Goal: Transaction & Acquisition: Book appointment/travel/reservation

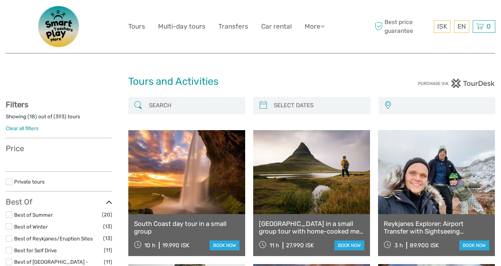
select select
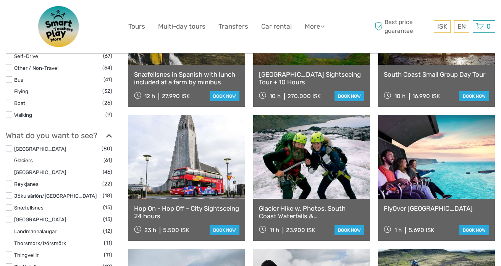
select select
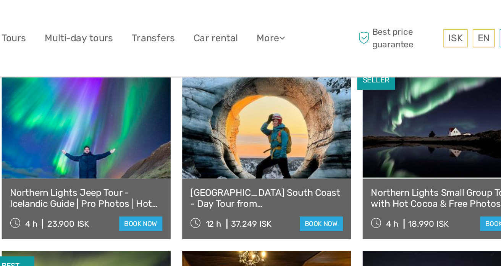
scroll to position [626, 0]
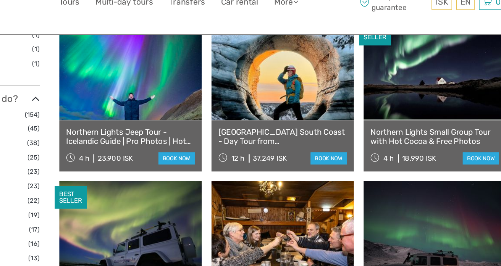
click at [311, 87] on link at bounding box center [311, 82] width 117 height 84
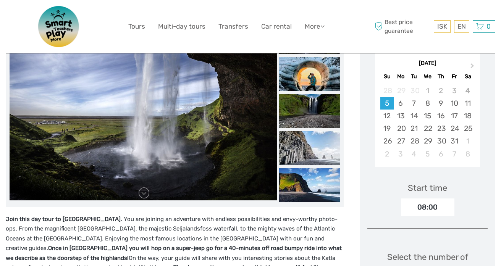
scroll to position [149, 0]
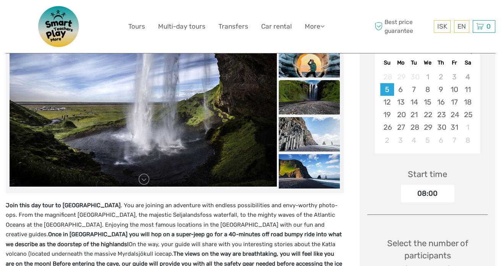
click at [310, 101] on img at bounding box center [309, 97] width 61 height 34
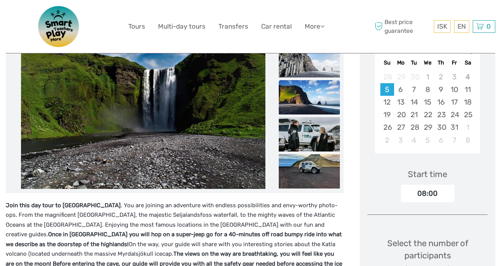
click at [313, 99] on img at bounding box center [309, 97] width 61 height 34
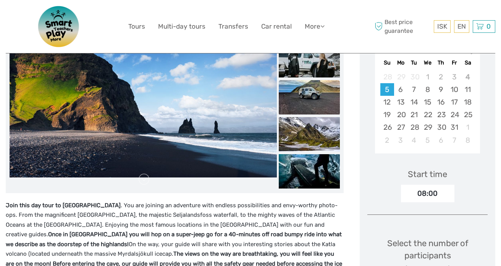
click at [313, 106] on img at bounding box center [309, 97] width 61 height 34
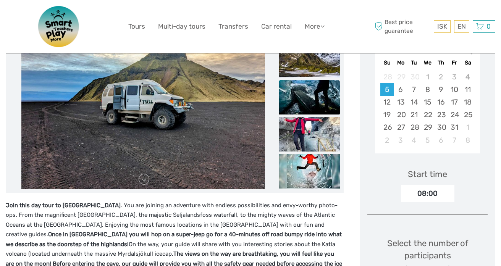
click at [310, 111] on img at bounding box center [309, 97] width 61 height 34
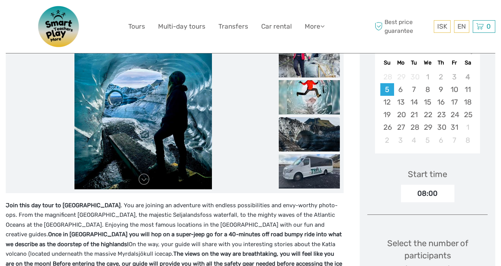
click at [310, 125] on img at bounding box center [309, 134] width 61 height 34
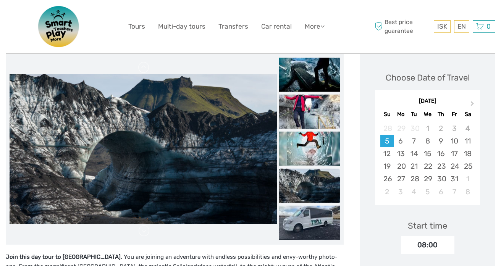
scroll to position [92, 0]
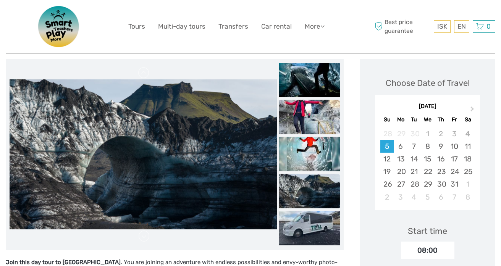
click at [311, 124] on img at bounding box center [309, 117] width 61 height 34
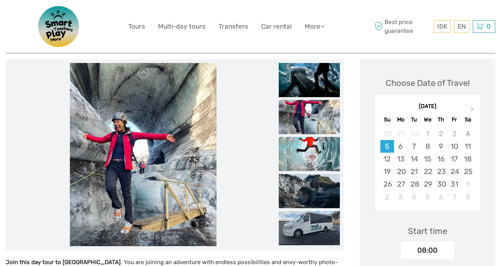
click at [308, 153] on img at bounding box center [309, 154] width 61 height 34
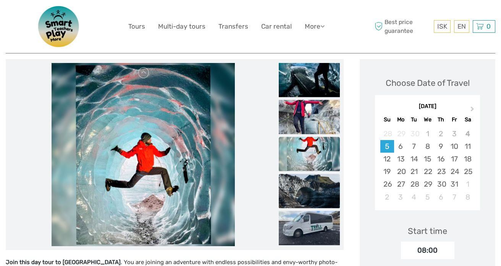
click at [308, 197] on img at bounding box center [309, 191] width 61 height 34
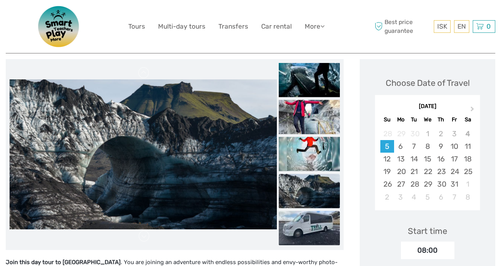
click at [308, 219] on img at bounding box center [309, 228] width 61 height 34
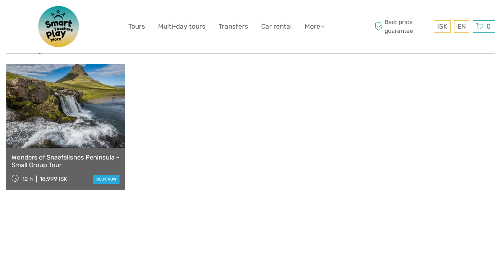
scroll to position [897, 0]
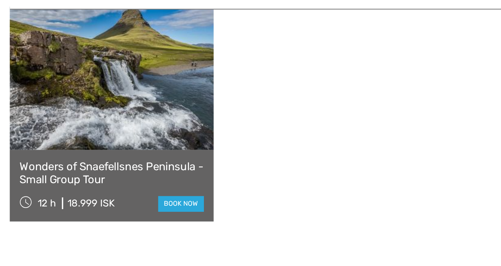
click at [24, 95] on link at bounding box center [65, 94] width 119 height 84
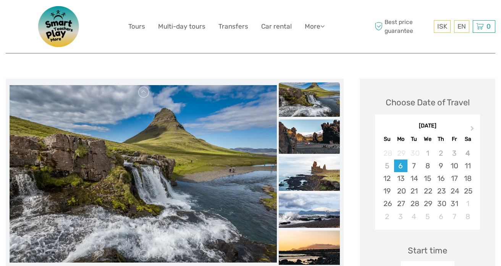
scroll to position [73, 0]
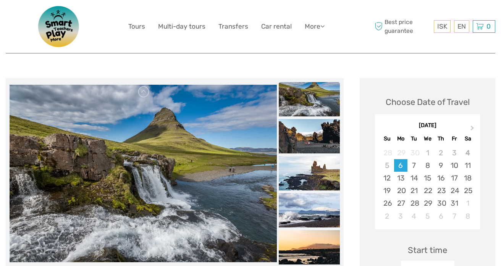
click at [317, 97] on img at bounding box center [309, 99] width 61 height 34
click at [311, 131] on img at bounding box center [309, 136] width 61 height 34
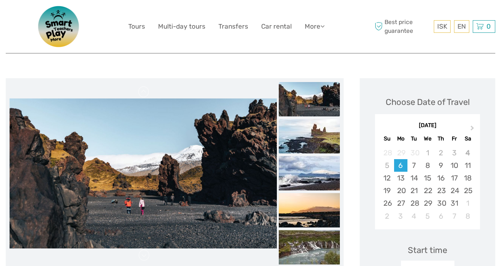
click at [308, 149] on img at bounding box center [309, 136] width 61 height 34
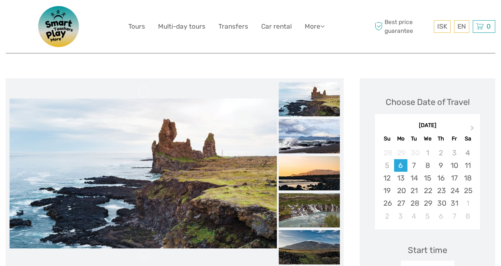
click at [308, 179] on img at bounding box center [309, 173] width 61 height 34
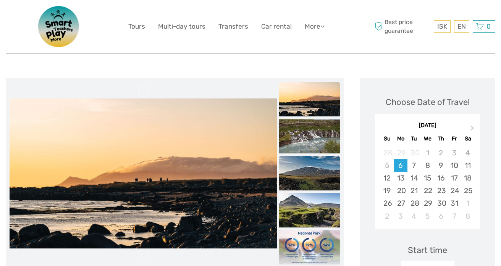
click at [308, 185] on img at bounding box center [309, 173] width 61 height 34
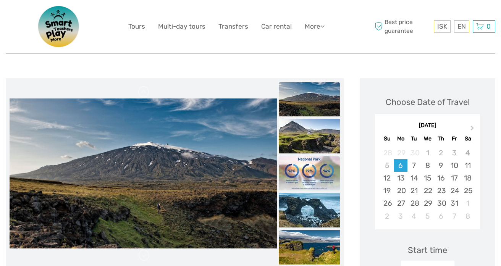
click at [308, 190] on li at bounding box center [309, 173] width 61 height 35
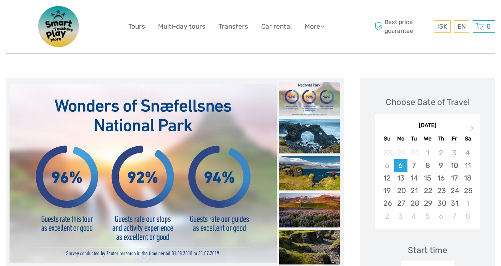
click at [305, 202] on img at bounding box center [309, 210] width 61 height 34
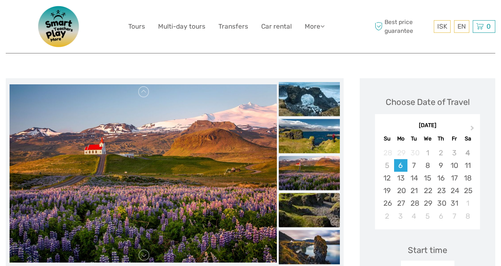
click at [305, 210] on img at bounding box center [309, 210] width 61 height 34
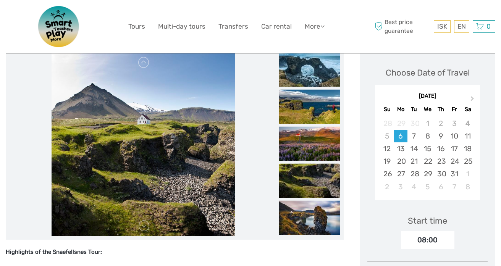
scroll to position [111, 0]
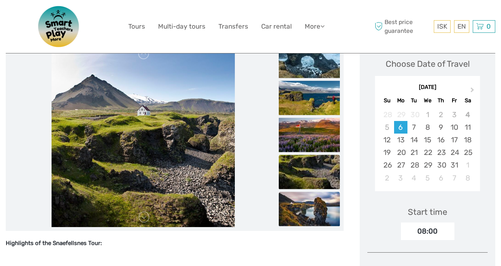
click at [307, 213] on img at bounding box center [309, 209] width 61 height 34
